Goal: Contribute content: Add original content to the website for others to see

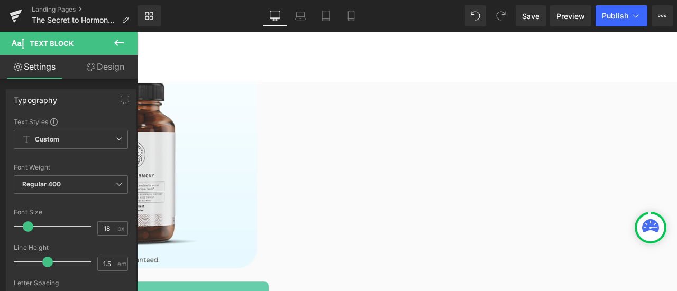
scroll to position [1269, 0]
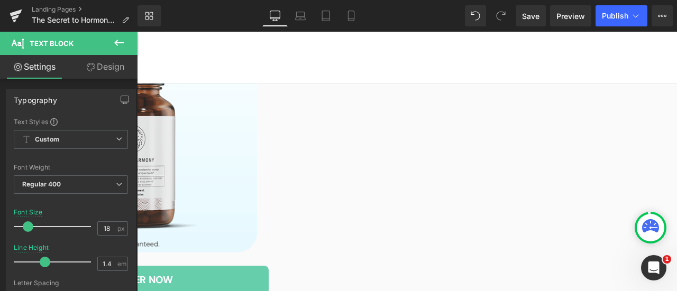
scroll to position [0, 0]
click at [612, 19] on span "Publish" at bounding box center [615, 16] width 26 height 8
click at [528, 19] on span "Save" at bounding box center [530, 16] width 17 height 11
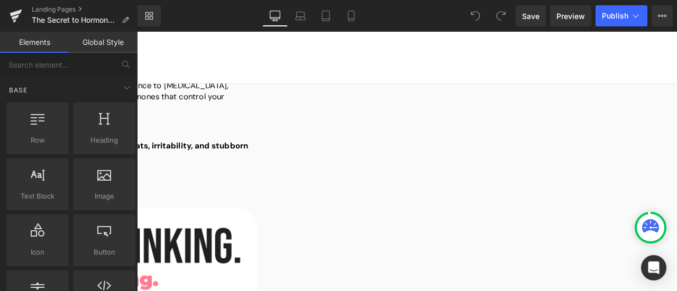
scroll to position [738, 0]
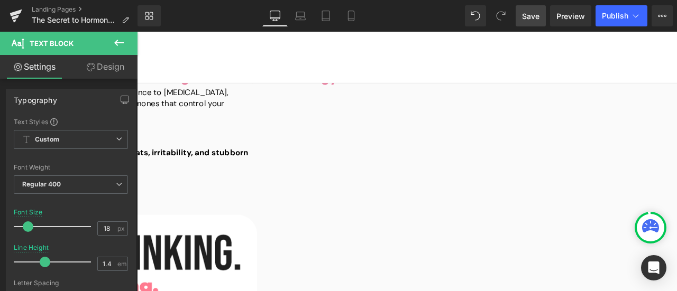
click at [526, 20] on span "Save" at bounding box center [530, 16] width 17 height 11
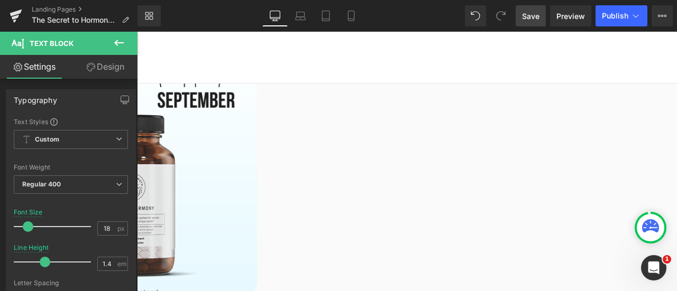
scroll to position [1314, 0]
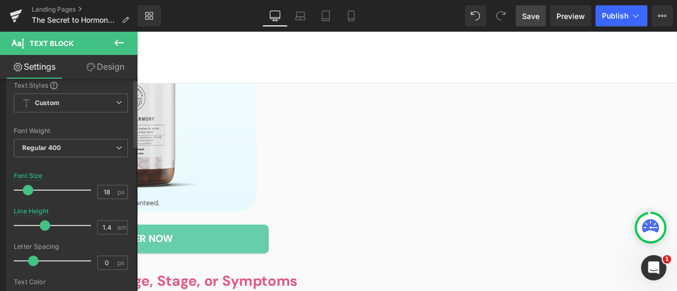
scroll to position [53, 0]
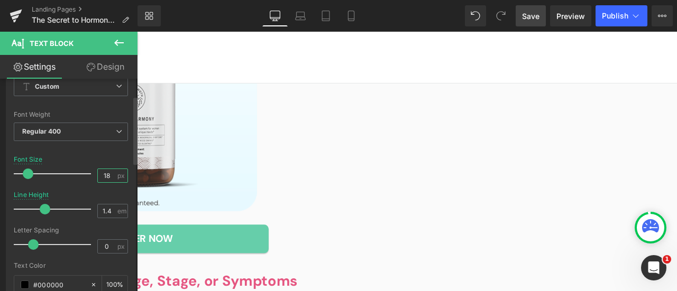
click at [105, 173] on input "18" at bounding box center [107, 175] width 19 height 13
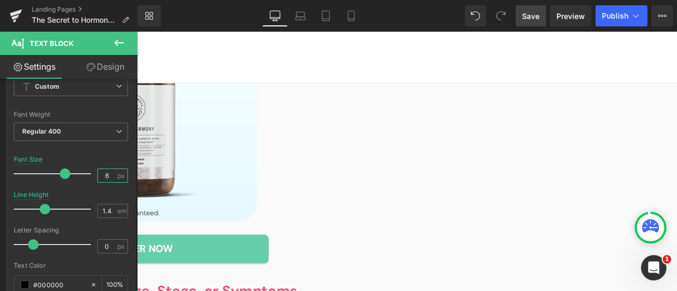
scroll to position [1336, 0]
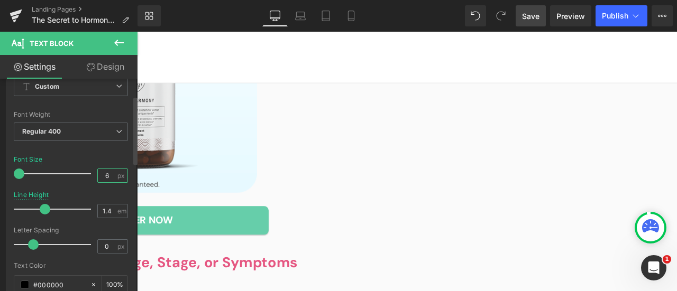
click at [102, 176] on input "6" at bounding box center [107, 175] width 19 height 13
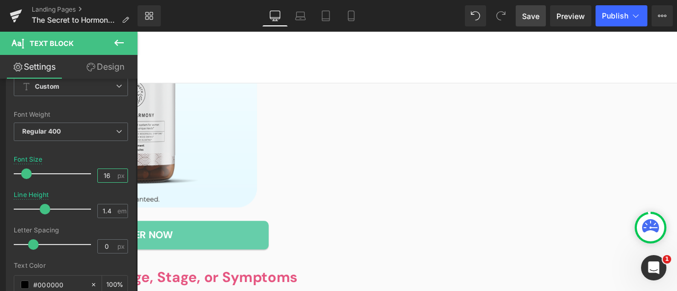
type input "16"
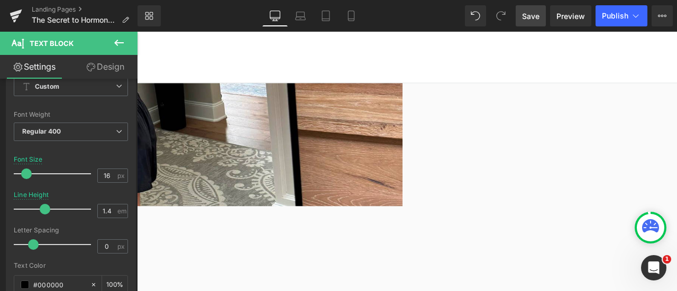
scroll to position [366, 0]
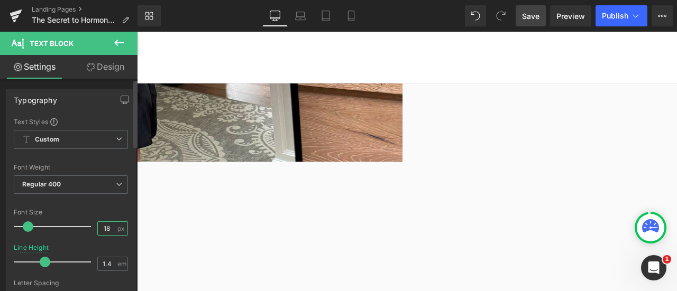
click at [102, 226] on input "18" at bounding box center [107, 228] width 19 height 13
click at [105, 227] on input "18" at bounding box center [107, 228] width 19 height 13
type input "16"
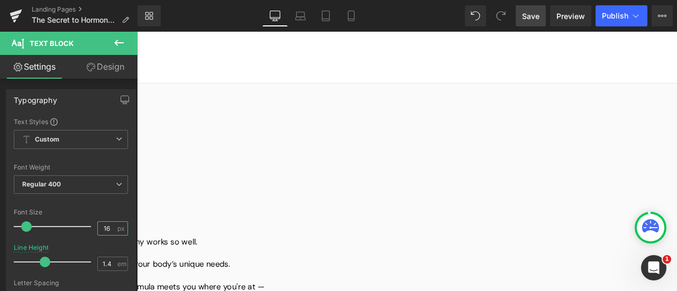
scroll to position [1635, 0]
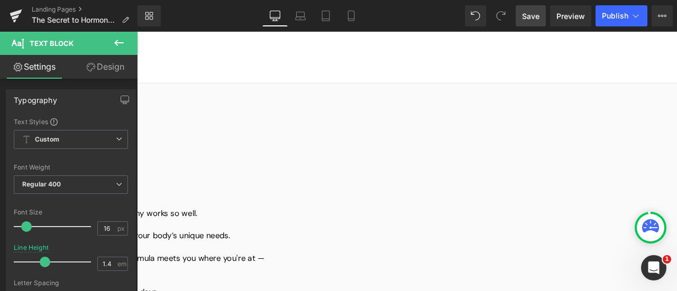
click at [107, 226] on input "18" at bounding box center [107, 228] width 19 height 13
type input "16"
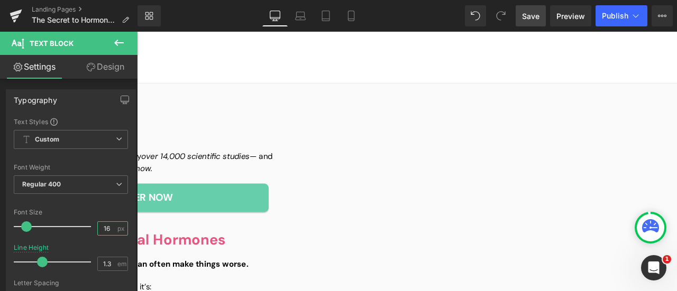
scroll to position [2005, 0]
click at [107, 227] on input "18" at bounding box center [107, 228] width 19 height 13
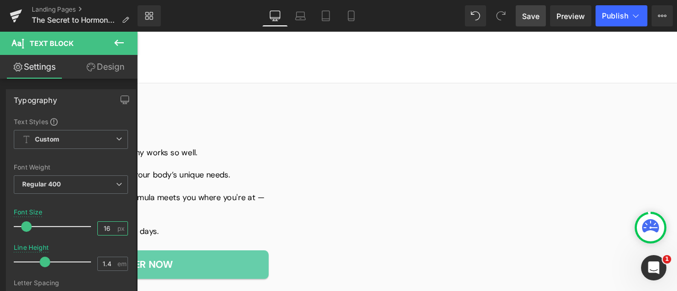
scroll to position [1688, 0]
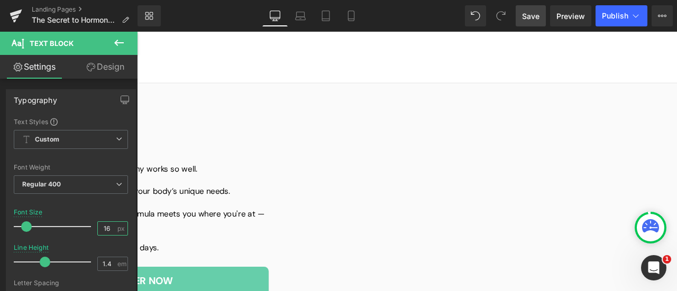
type input "16"
drag, startPoint x: 533, startPoint y: 19, endPoint x: 471, endPoint y: 83, distance: 89.4
click at [533, 19] on span "Save" at bounding box center [530, 16] width 17 height 11
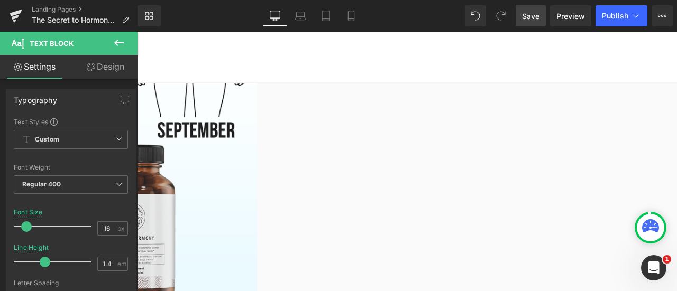
scroll to position [1269, 0]
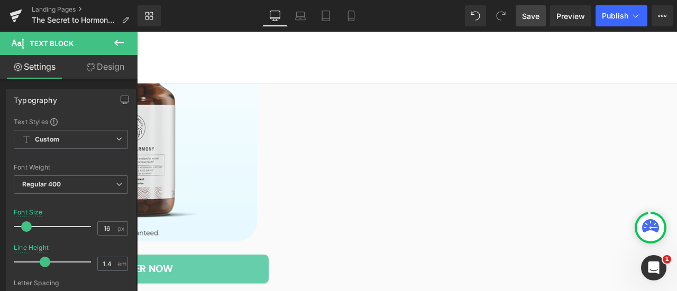
click at [105, 226] on input "16" at bounding box center [107, 228] width 19 height 13
type input "18"
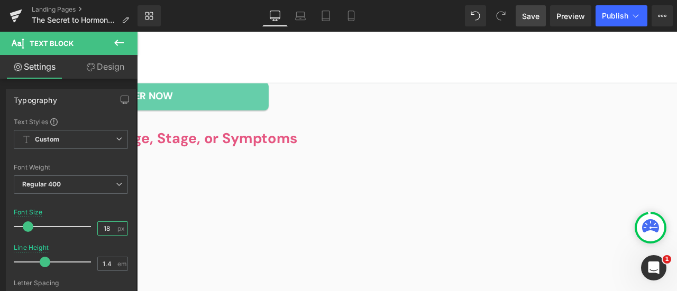
scroll to position [1537, 0]
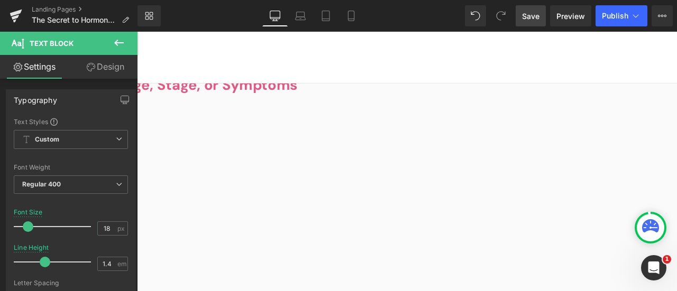
click at [105, 229] on input "16" at bounding box center [107, 228] width 19 height 13
type input "18"
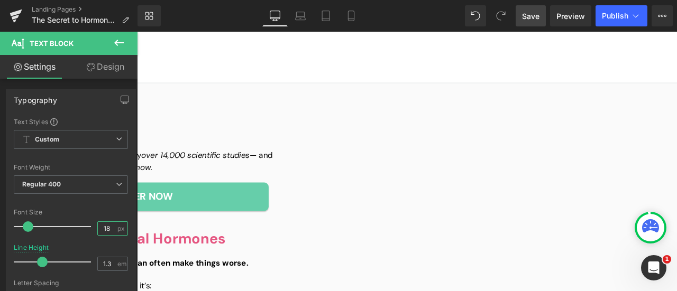
scroll to position [2013, 0]
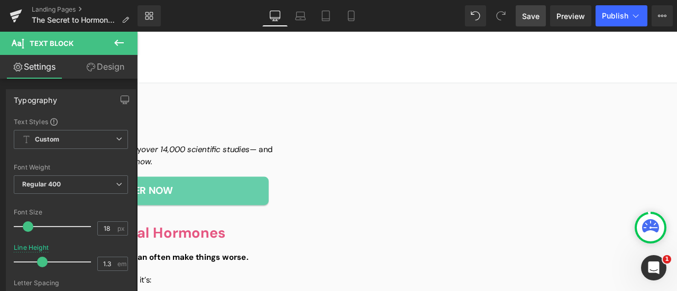
drag, startPoint x: 514, startPoint y: 132, endPoint x: 478, endPoint y: 162, distance: 46.9
click at [105, 229] on input "16" at bounding box center [107, 228] width 19 height 13
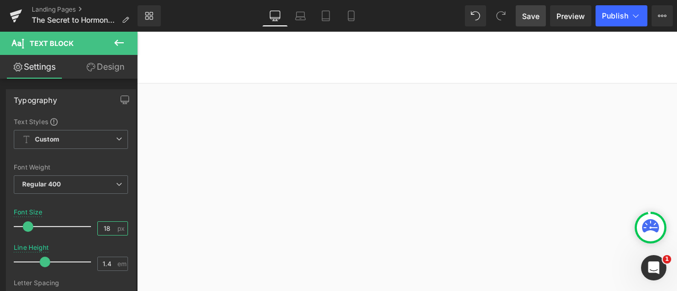
scroll to position [2288, 0]
type input "18"
click at [537, 20] on span "Save" at bounding box center [530, 16] width 17 height 11
